Goal: Transaction & Acquisition: Purchase product/service

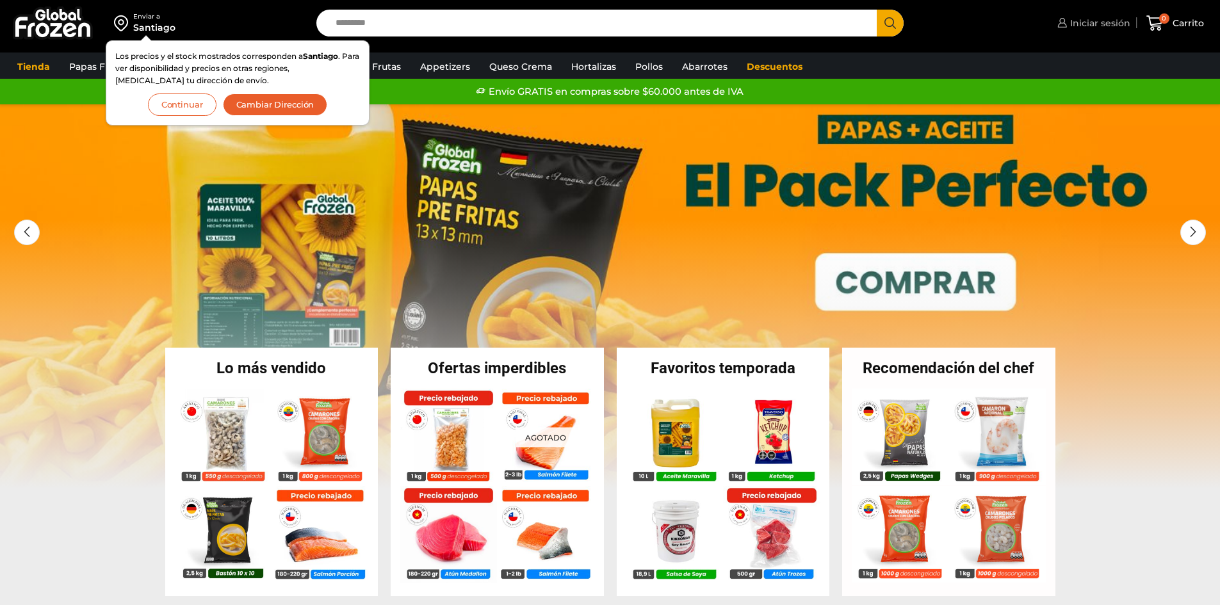
click at [1084, 24] on span "Iniciar sesión" at bounding box center [1098, 23] width 63 height 13
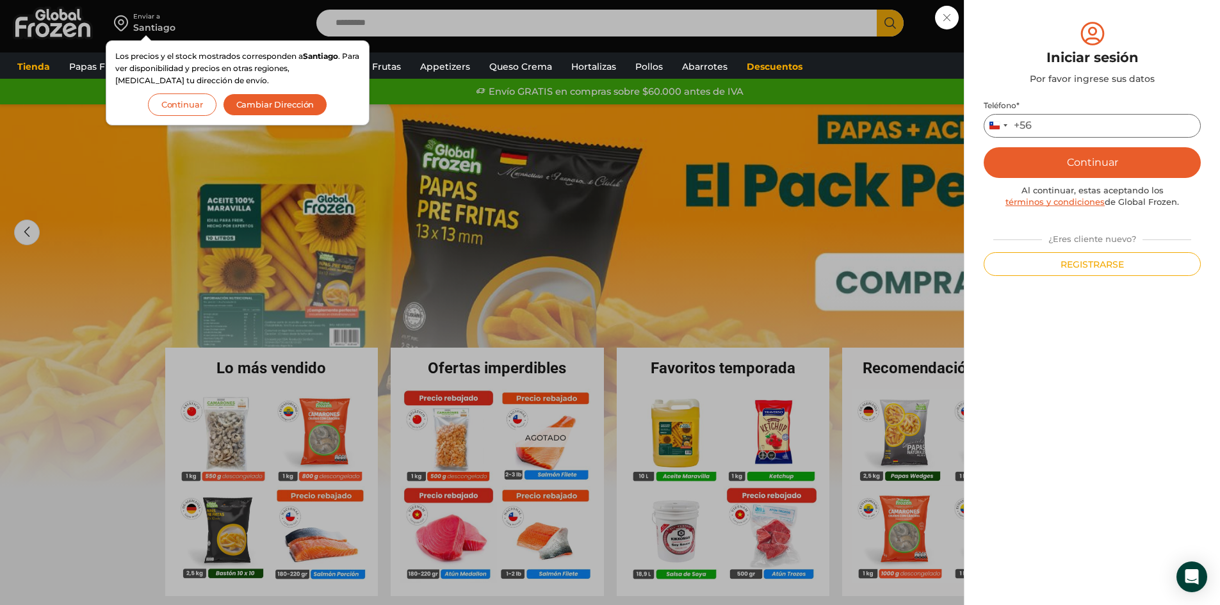
click at [1103, 123] on input "Teléfono *" at bounding box center [1092, 126] width 217 height 24
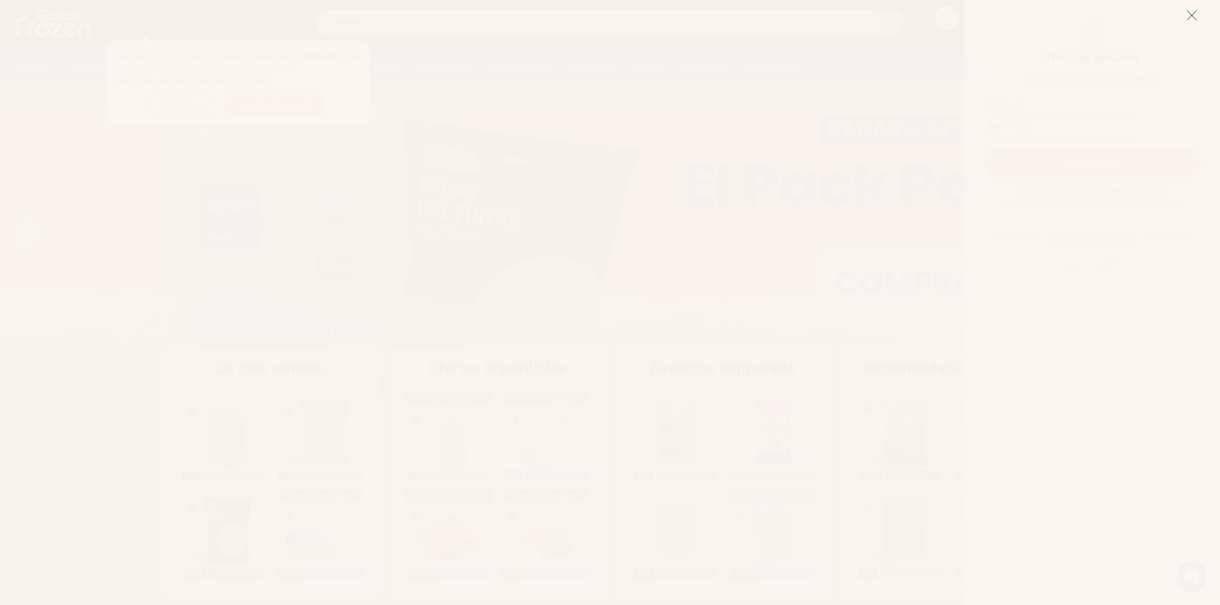
click at [1195, 16] on icon at bounding box center [1192, 16] width 12 height 12
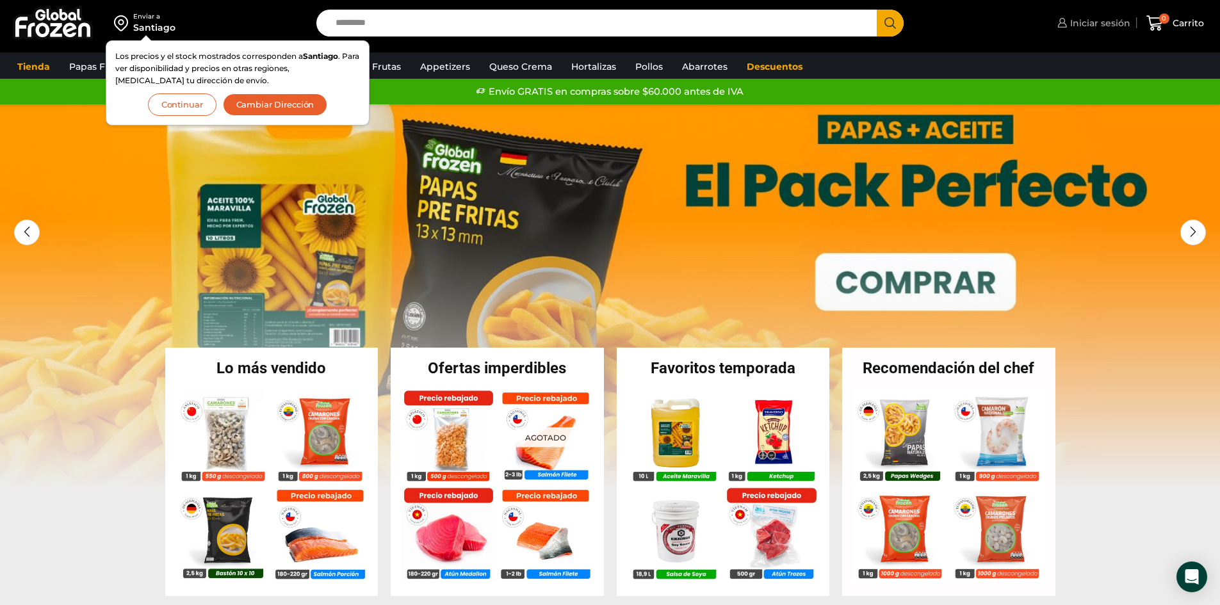
click at [1092, 18] on span "Iniciar sesión" at bounding box center [1098, 23] width 63 height 13
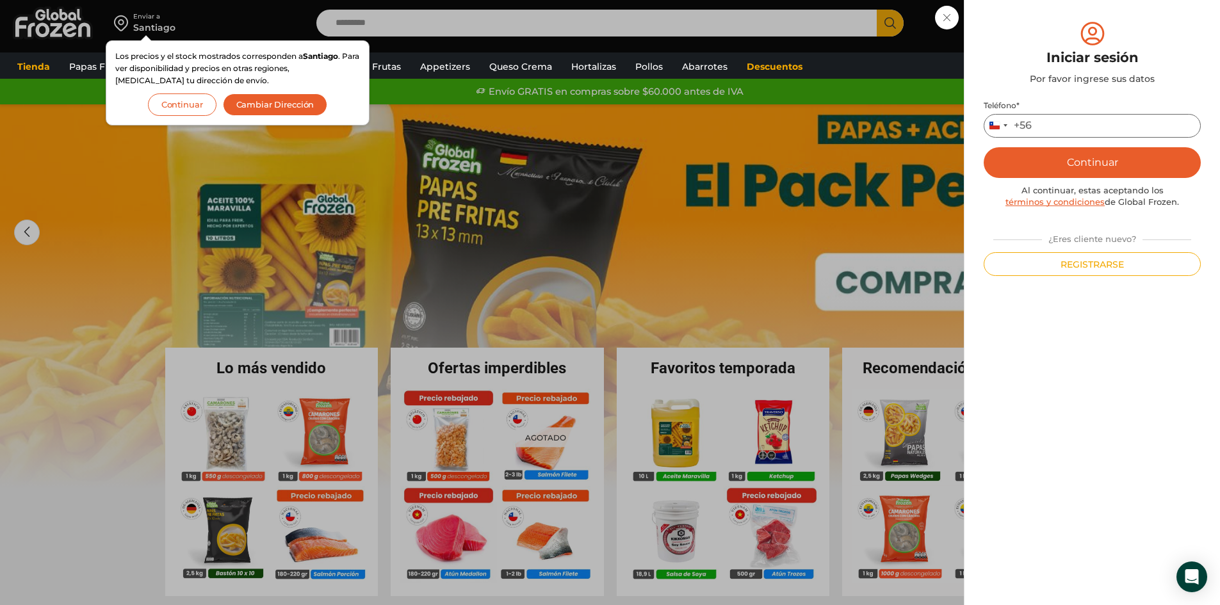
click at [1075, 135] on input "Teléfono *" at bounding box center [1092, 126] width 217 height 24
type input "*********"
click at [1082, 158] on button "Continuar" at bounding box center [1092, 162] width 217 height 31
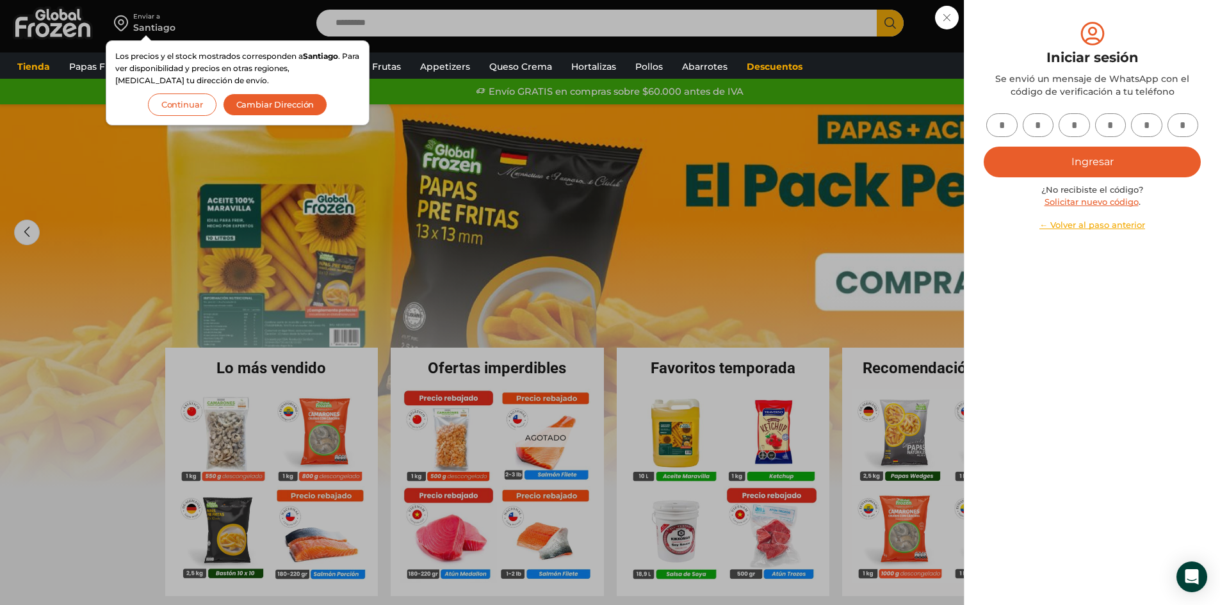
click at [1010, 122] on input "text" at bounding box center [1001, 125] width 31 height 24
type input "*"
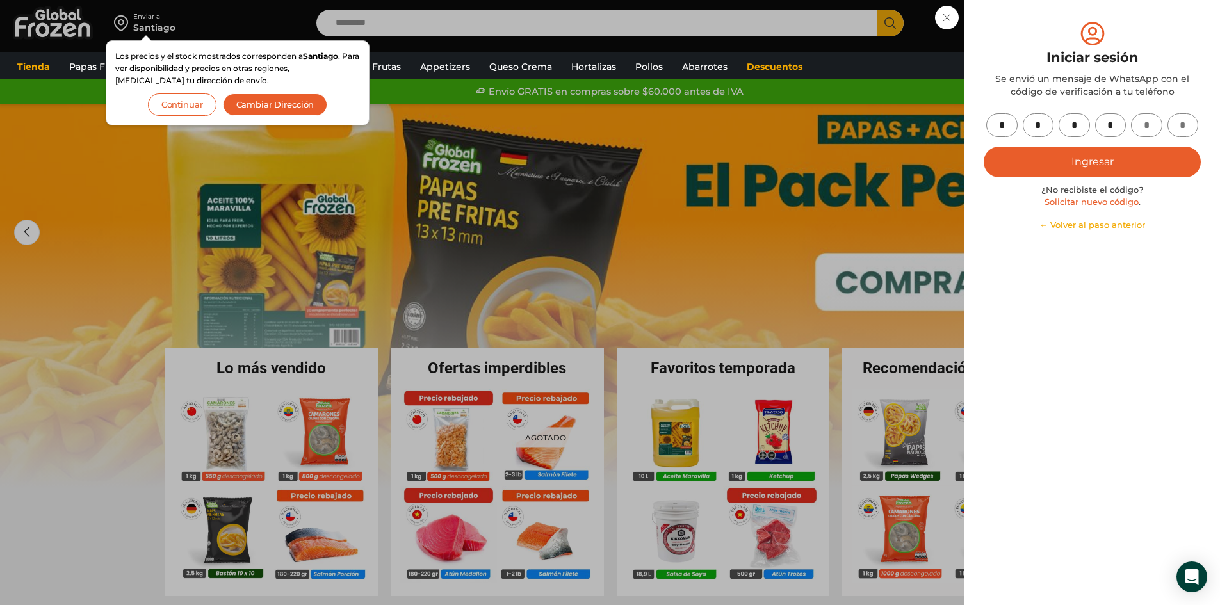
type input "*"
click at [1083, 158] on button "Ingresar" at bounding box center [1092, 162] width 217 height 31
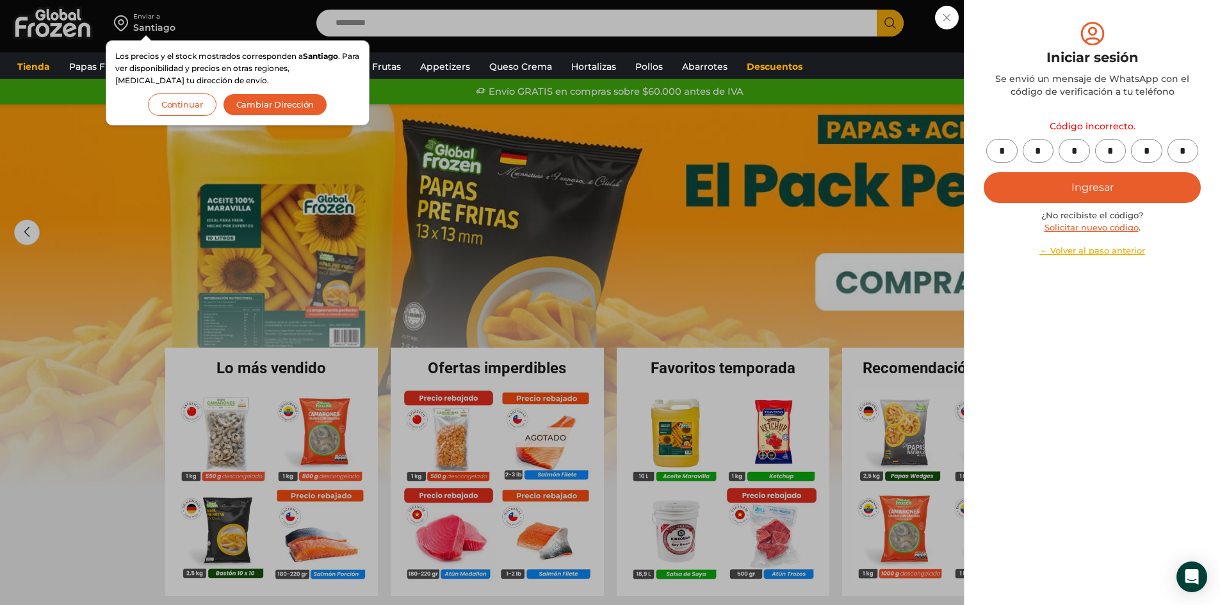
click at [1061, 186] on button "Ingresar" at bounding box center [1092, 187] width 217 height 31
click at [1088, 229] on link "Solicitar nuevo código" at bounding box center [1092, 227] width 94 height 10
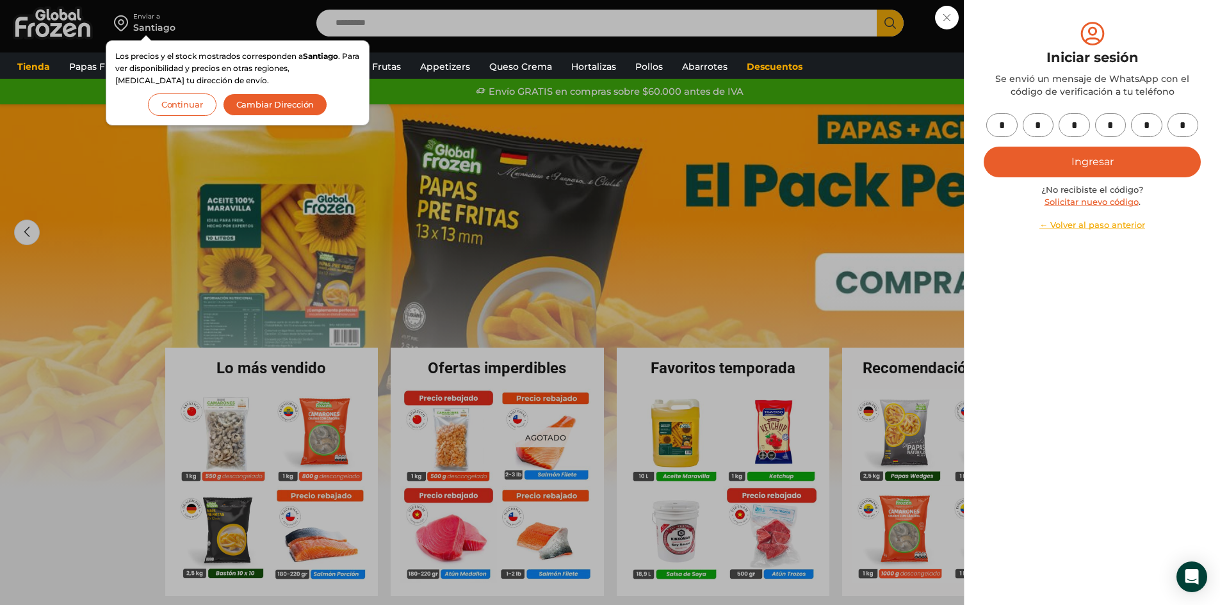
click at [1004, 123] on input "*" at bounding box center [1001, 125] width 31 height 24
type input "*"
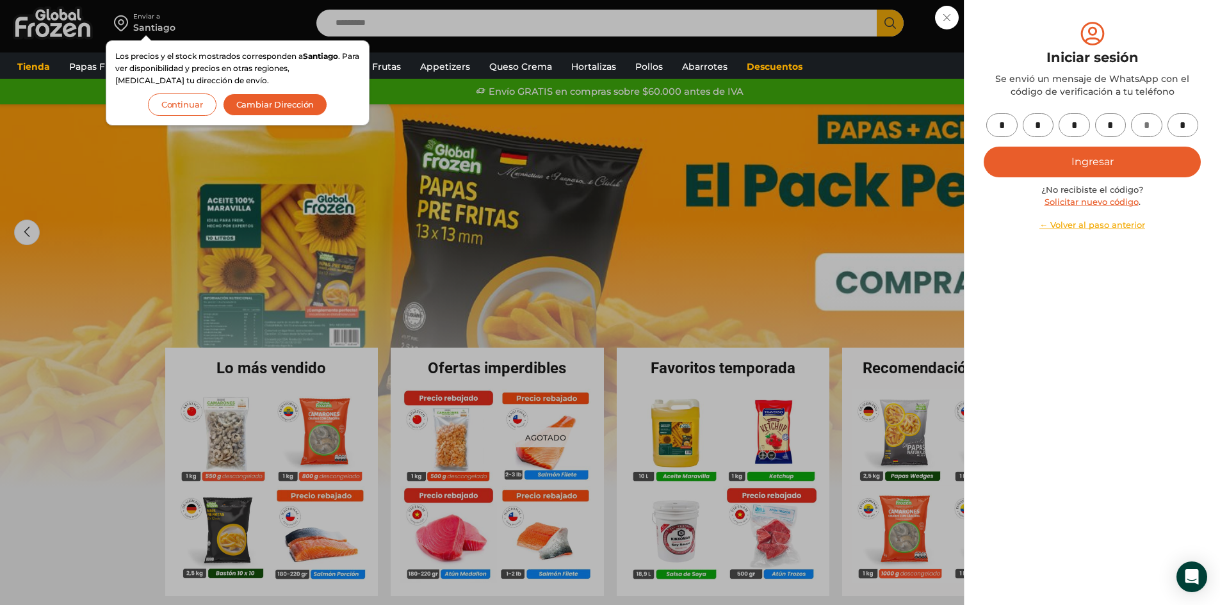
type input "*"
click at [1105, 163] on button "Ingresar" at bounding box center [1092, 162] width 217 height 31
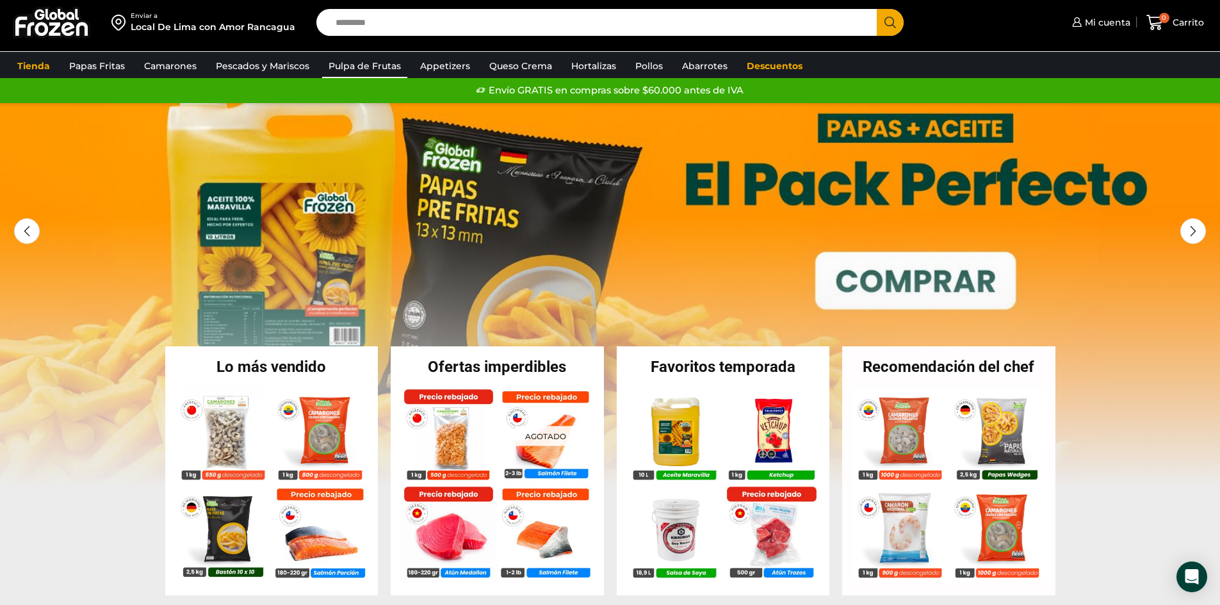
click at [337, 67] on link "Pulpa de Frutas" at bounding box center [364, 66] width 85 height 24
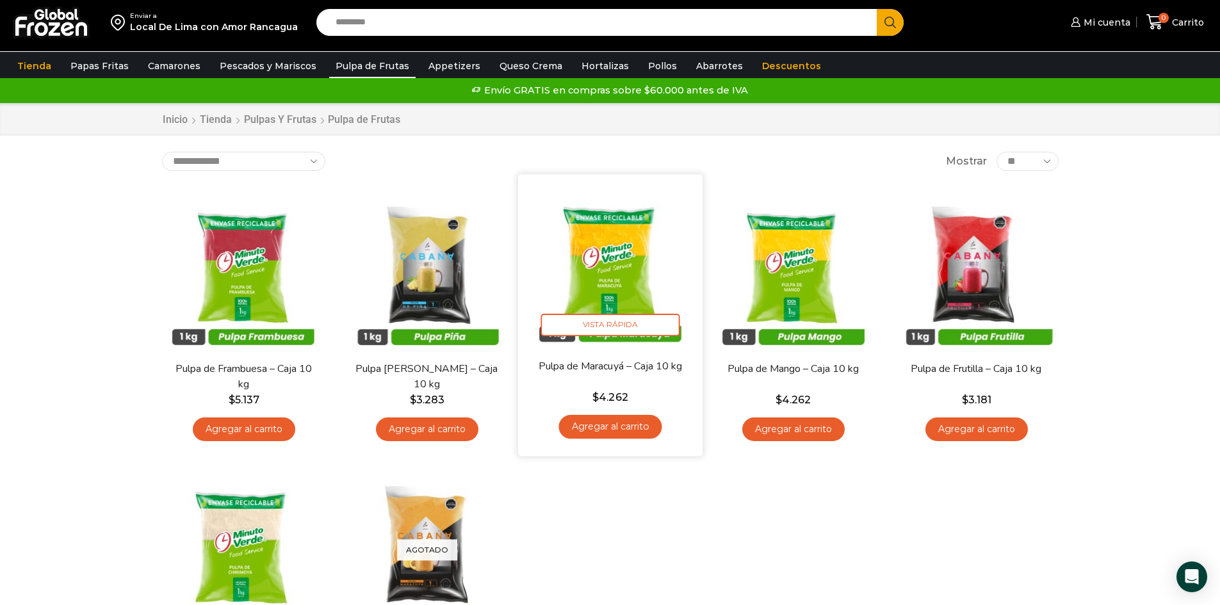
click at [616, 429] on link "Agregar al carrito" at bounding box center [610, 427] width 103 height 24
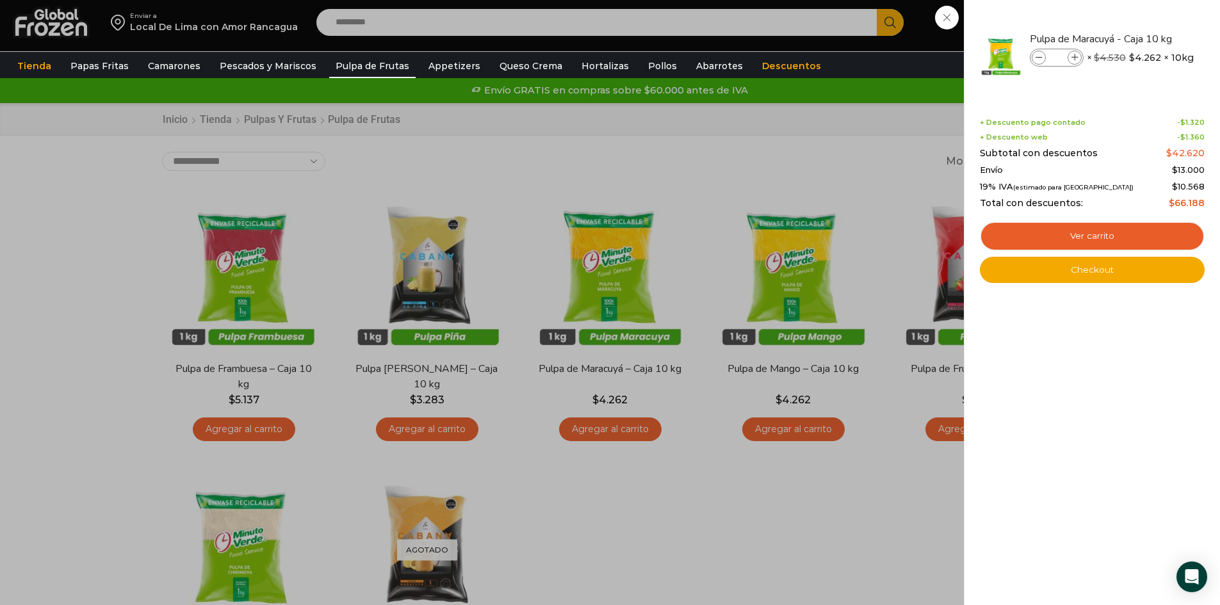
click at [1143, 37] on div "1 [GEOGRAPHIC_DATA] 1 1 Shopping Cart *" at bounding box center [1175, 22] width 64 height 30
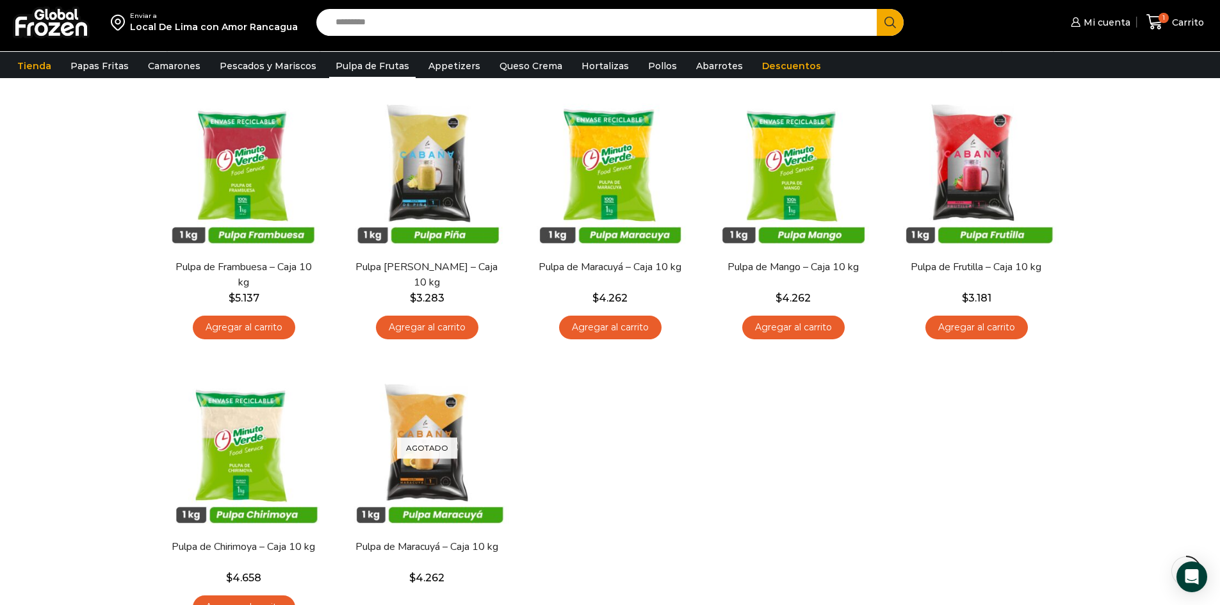
scroll to position [128, 0]
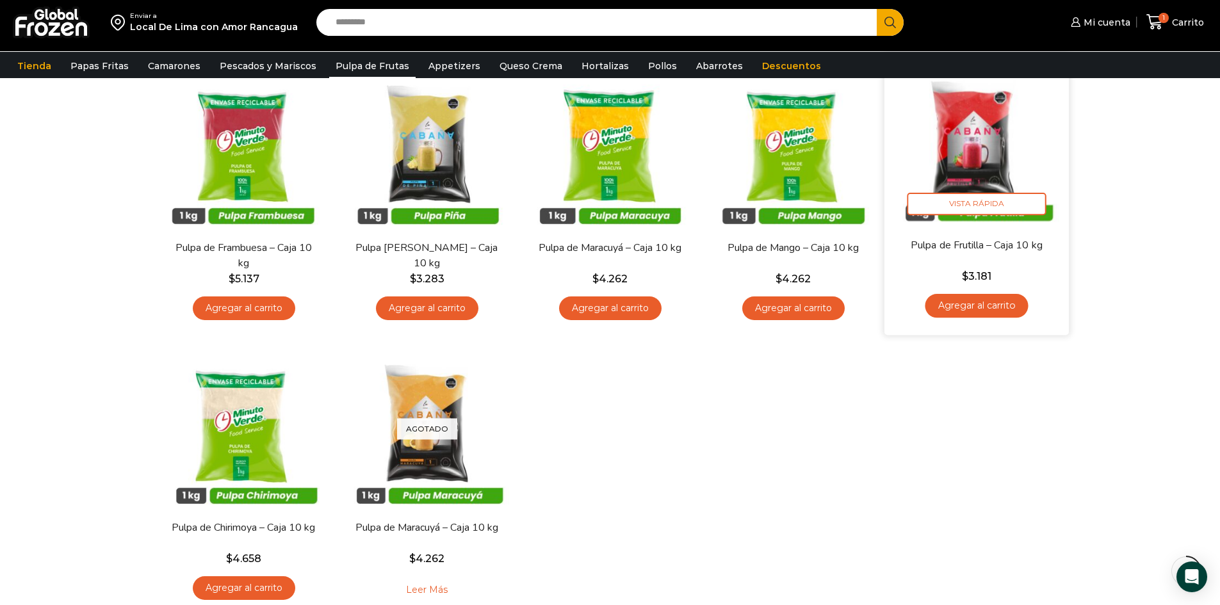
click at [975, 306] on link "Agregar al carrito" at bounding box center [976, 306] width 103 height 24
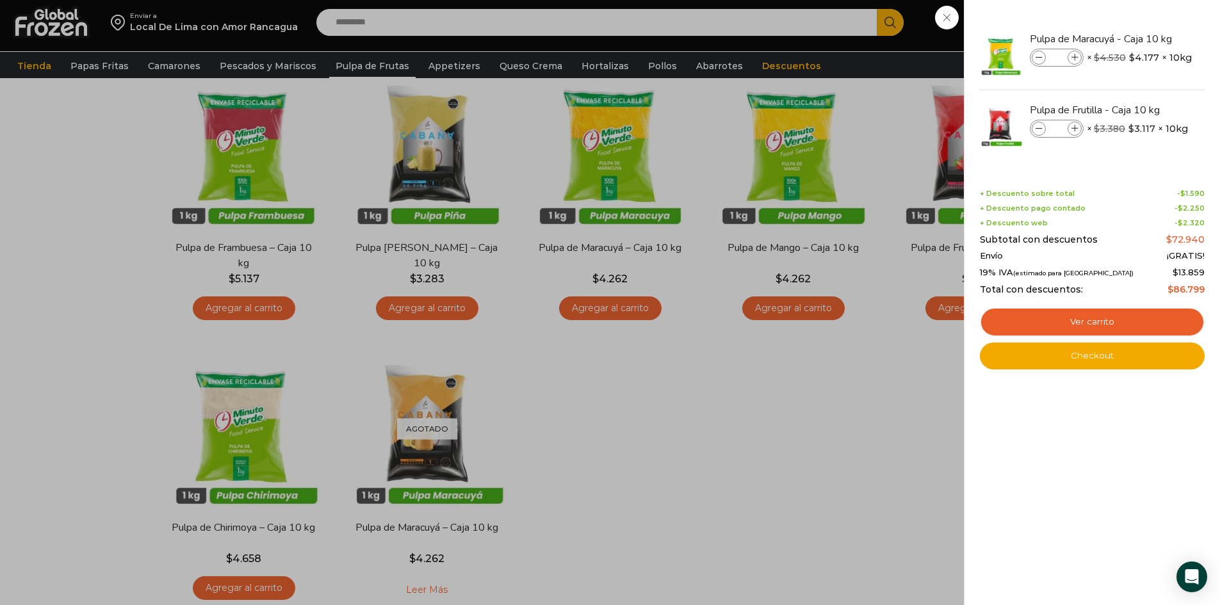
click at [1143, 37] on div "2 Carrito 2 2 Shopping Cart *" at bounding box center [1175, 22] width 64 height 30
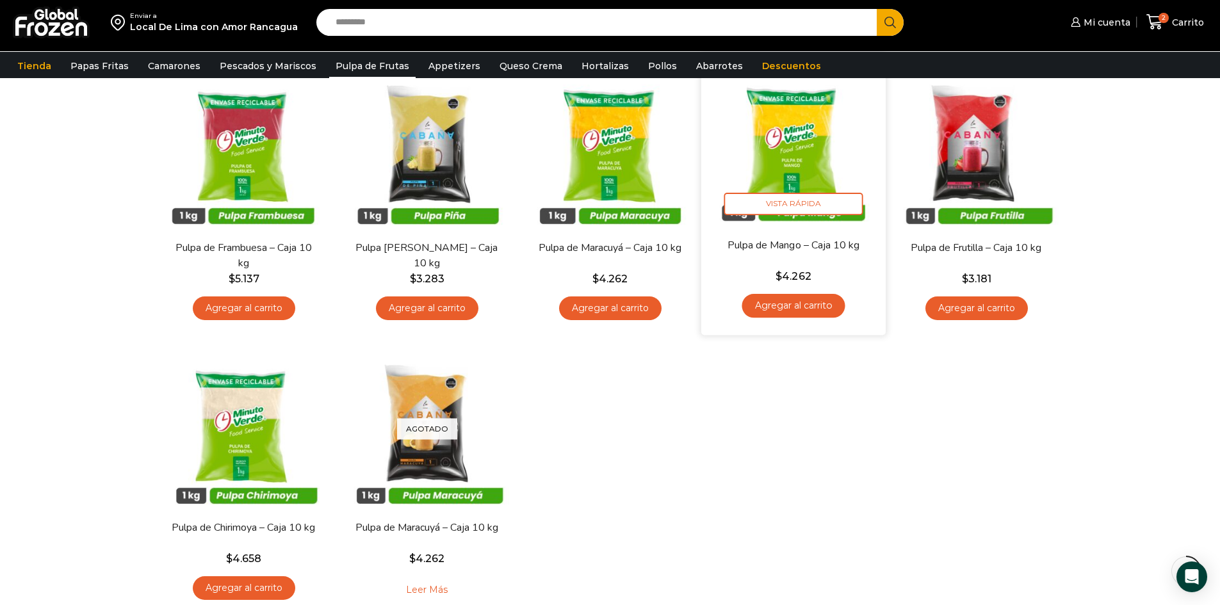
click at [810, 311] on link "Agregar al carrito" at bounding box center [793, 306] width 103 height 24
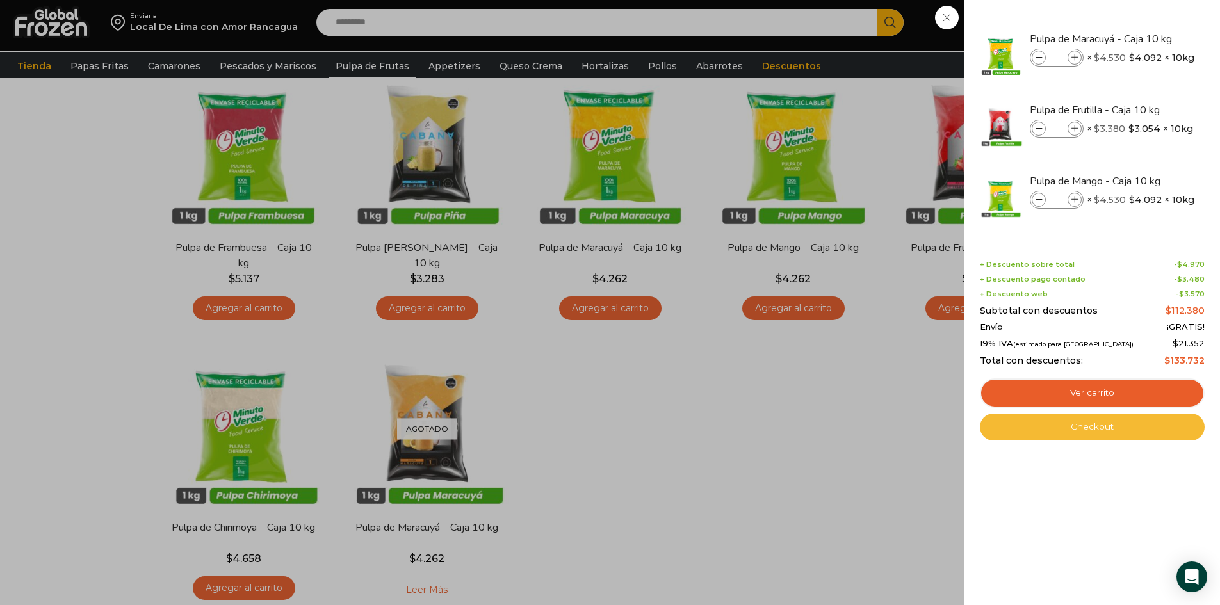
click at [1117, 424] on link "Checkout" at bounding box center [1092, 427] width 225 height 27
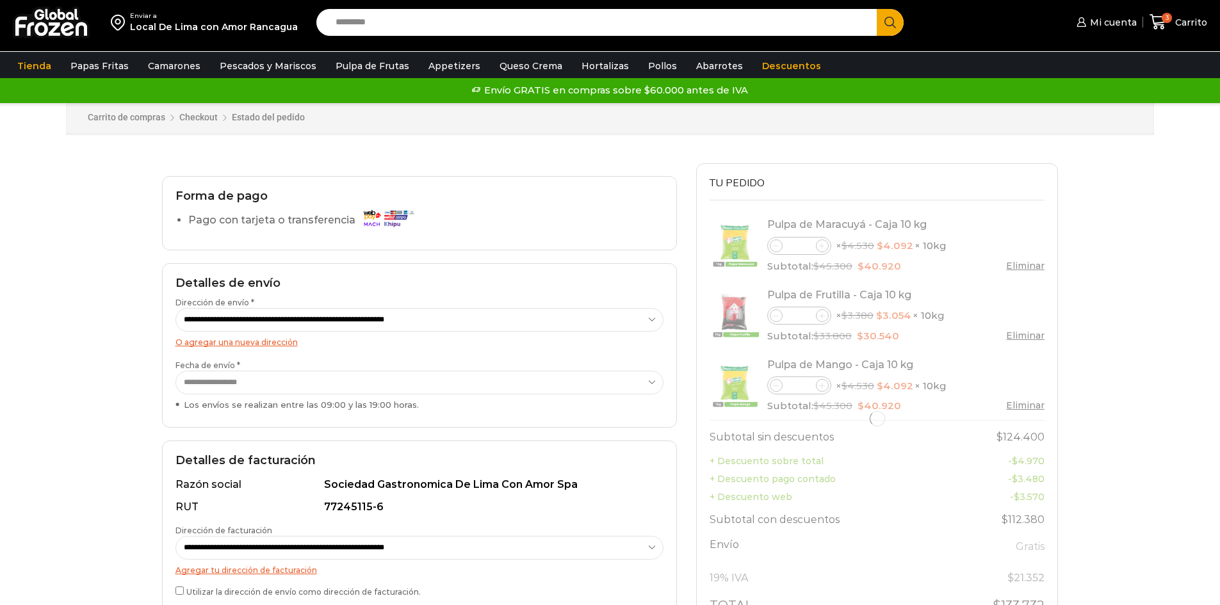
select select "*"
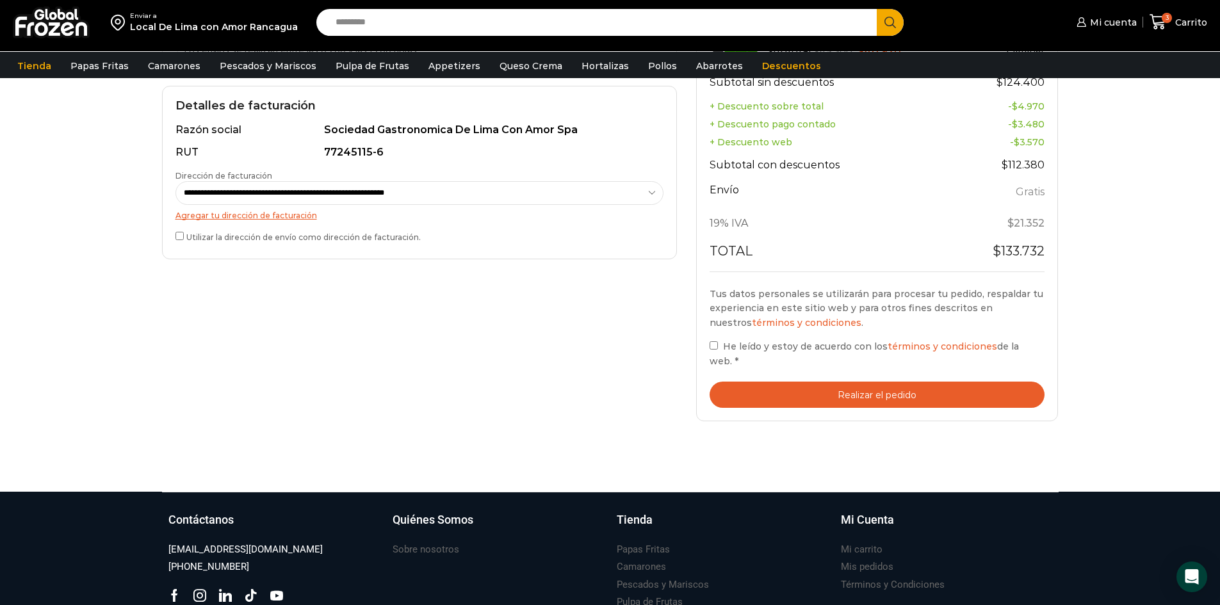
scroll to position [384, 0]
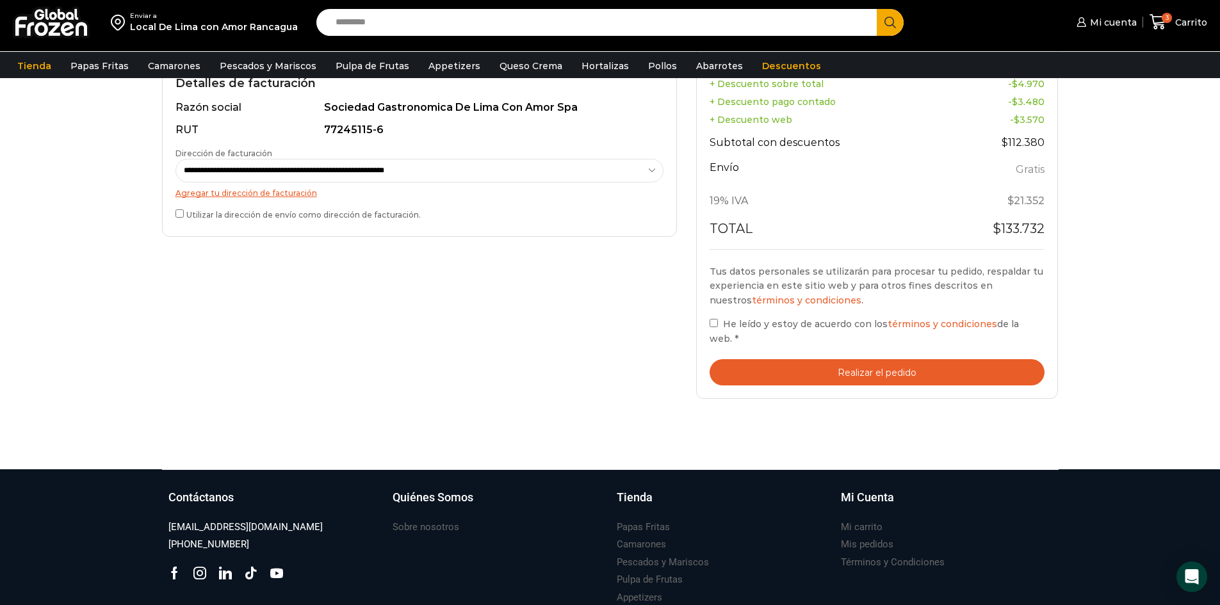
click at [879, 361] on button "Realizar el pedido" at bounding box center [878, 372] width 336 height 26
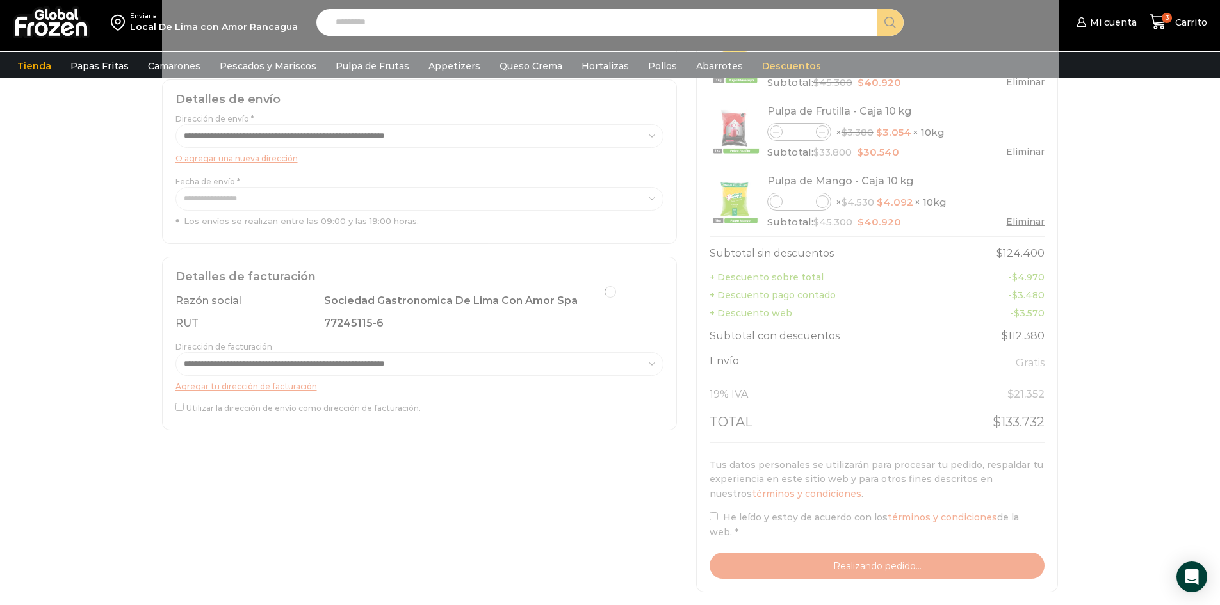
scroll to position [192, 0]
